Goal: Information Seeking & Learning: Learn about a topic

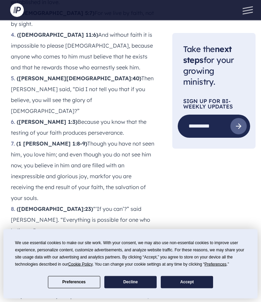
scroll to position [1002, 0]
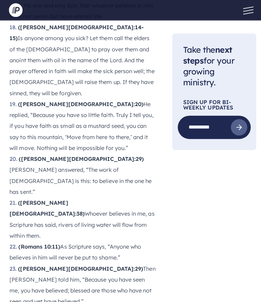
scroll to position [1576, 0]
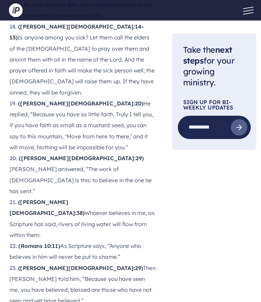
click at [85, 2] on div "SEARCH SIGN IN" at bounding box center [130, 10] width 251 height 20
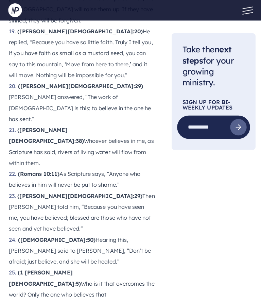
scroll to position [1648, 0]
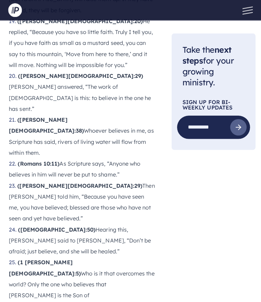
scroll to position [1676, 0]
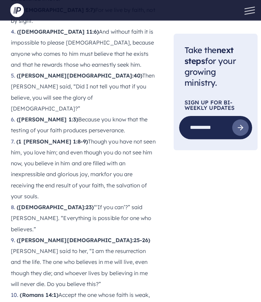
scroll to position [1005, 0]
